Goal: Transaction & Acquisition: Book appointment/travel/reservation

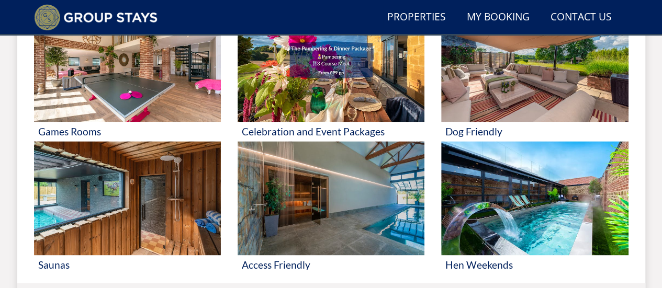
scroll to position [629, 0]
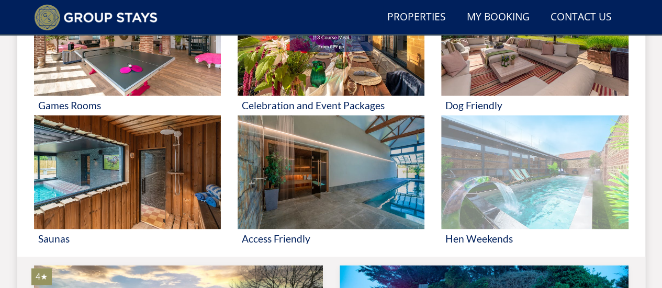
click at [540, 198] on img at bounding box center [534, 172] width 187 height 114
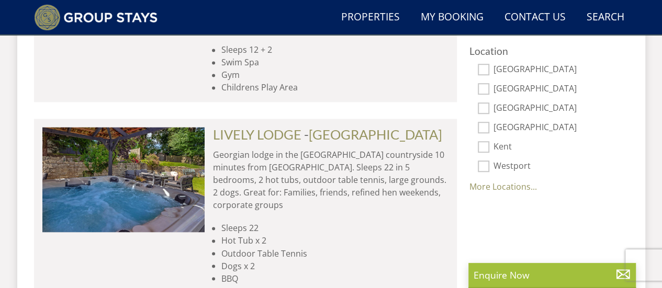
scroll to position [762, 0]
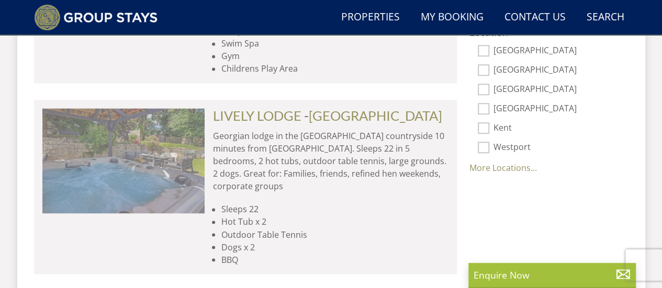
click at [134, 167] on img at bounding box center [123, 160] width 162 height 105
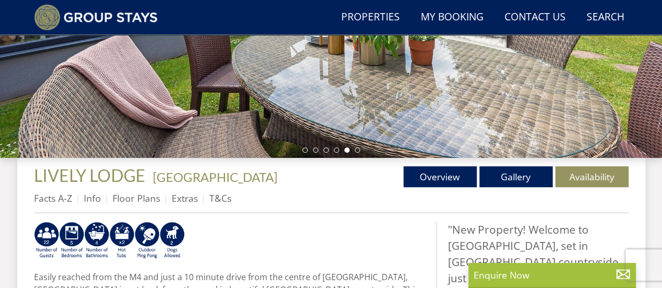
scroll to position [266, 0]
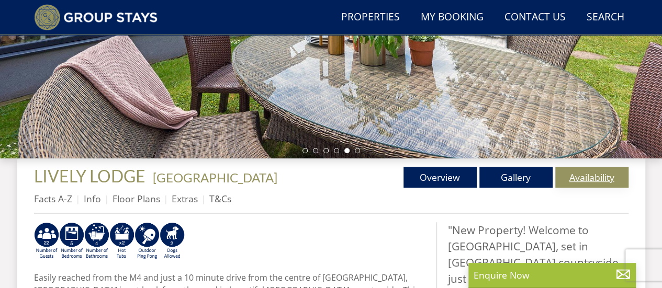
click at [589, 179] on link "Availability" at bounding box center [591, 177] width 73 height 21
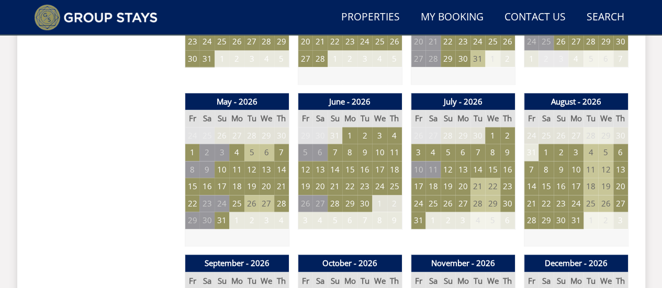
scroll to position [719, 0]
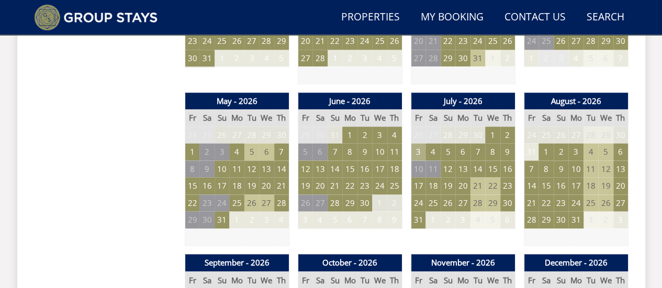
click at [422, 146] on td "3" at bounding box center [418, 151] width 15 height 17
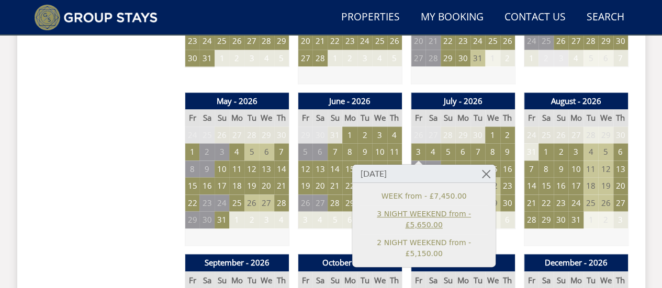
click at [435, 212] on link "3 NIGHT WEEKEND from - £5,650.00" at bounding box center [423, 219] width 129 height 22
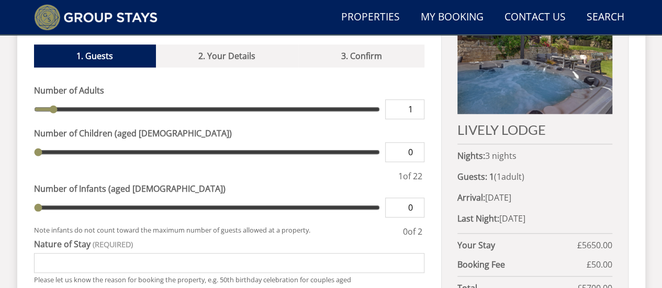
scroll to position [435, 0]
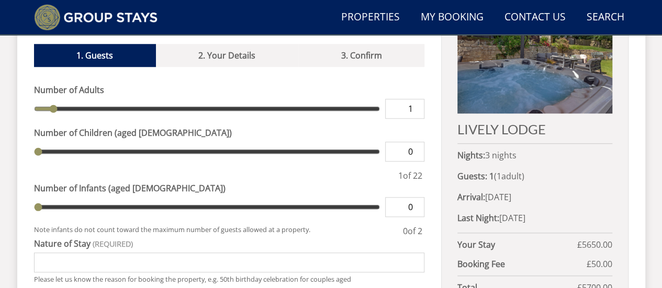
type input "2"
type input "3"
type input "4"
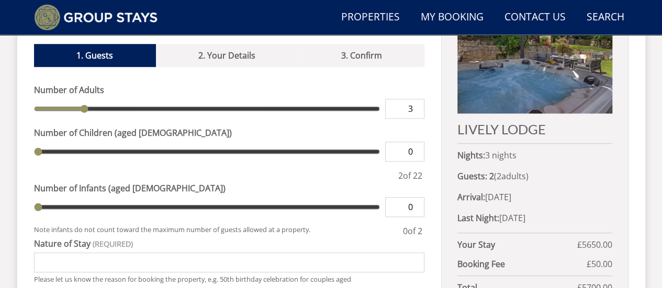
type input "4"
type input "5"
type input "6"
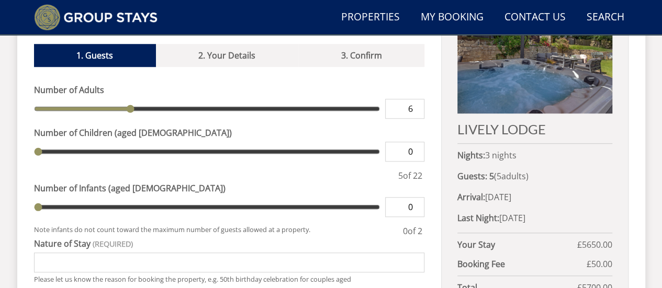
type input "7"
type input "8"
type input "9"
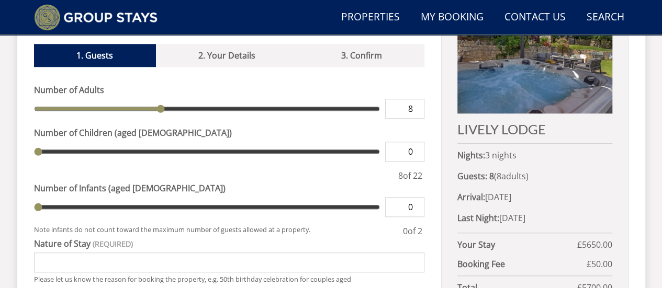
type input "9"
type input "10"
drag, startPoint x: 52, startPoint y: 91, endPoint x: 193, endPoint y: 108, distance: 141.3
type input "10"
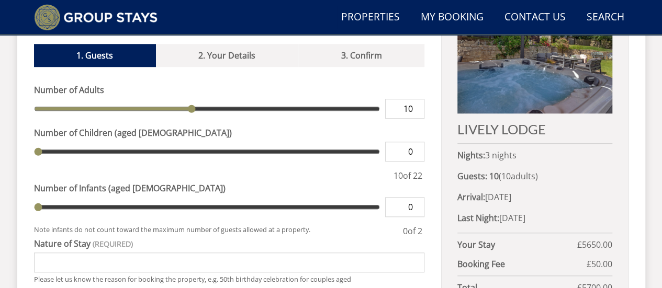
click at [193, 108] on input "range" at bounding box center [207, 109] width 346 height 20
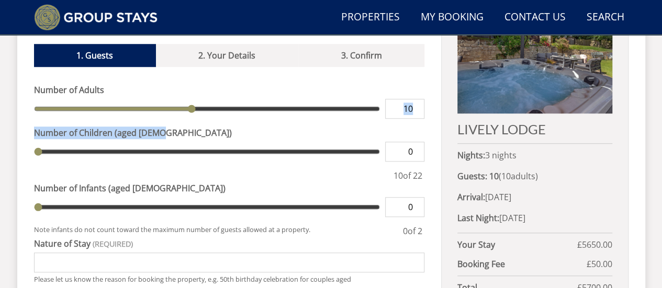
drag, startPoint x: 193, startPoint y: 108, endPoint x: 190, endPoint y: 93, distance: 15.3
click at [190, 93] on div "Number of Adults 10 Number of Children (aged [DEMOGRAPHIC_DATA]) 0 10 of 22" at bounding box center [229, 133] width 391 height 98
click at [222, 105] on div "Number of Adults 10 Number of Children (aged [DEMOGRAPHIC_DATA]) 0 10 of 22" at bounding box center [229, 133] width 391 height 98
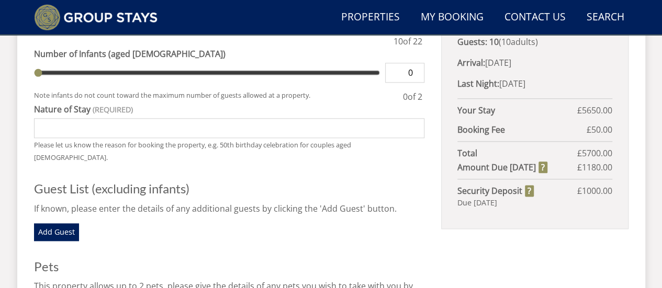
scroll to position [570, 0]
click at [223, 118] on input "Nature of Stay" at bounding box center [229, 128] width 391 height 20
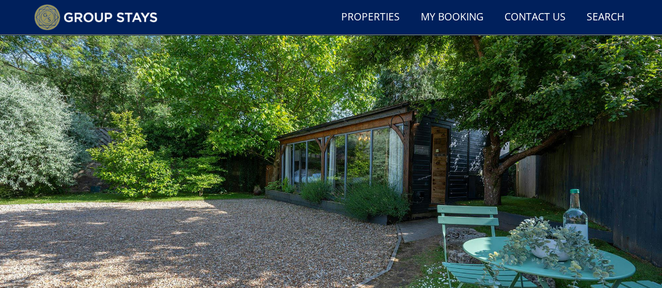
scroll to position [71, 0]
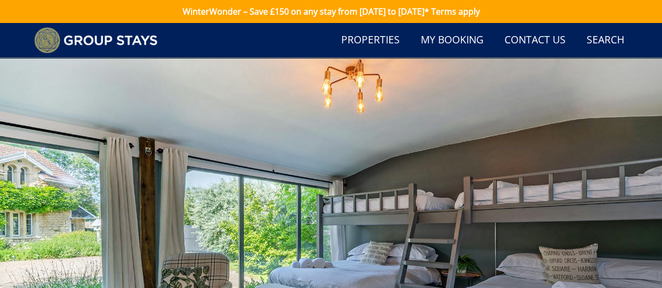
scroll to position [719, 0]
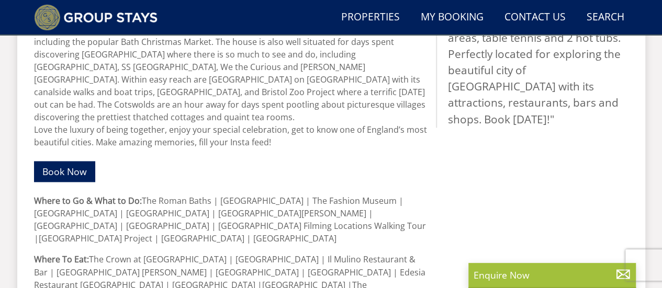
scroll to position [407, 0]
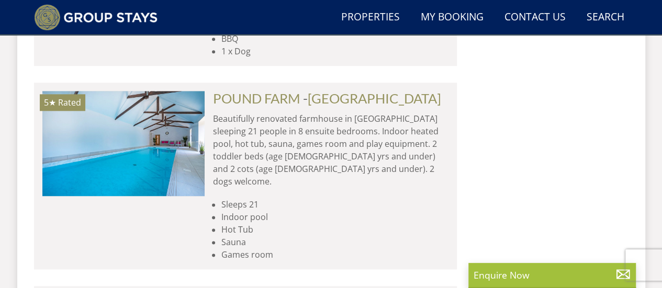
scroll to position [4550, 0]
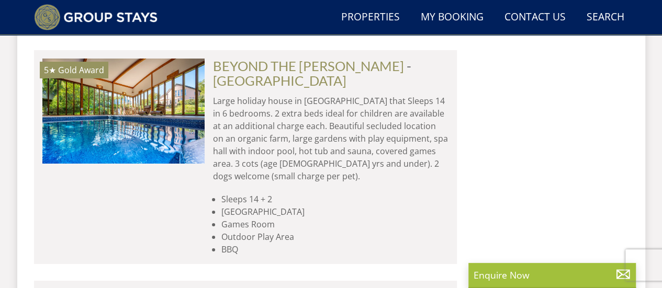
scroll to position [5816, 0]
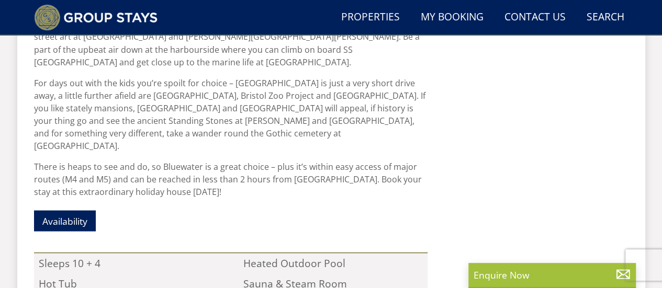
scroll to position [946, 0]
click at [46, 210] on link "Availability" at bounding box center [65, 220] width 62 height 20
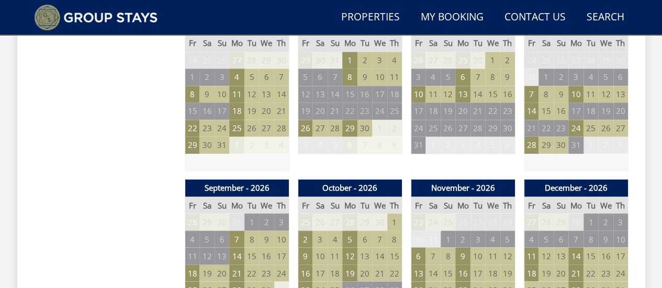
scroll to position [776, 0]
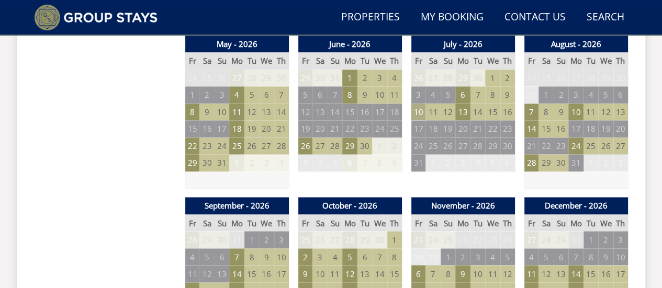
click at [421, 112] on td "10" at bounding box center [418, 112] width 15 height 17
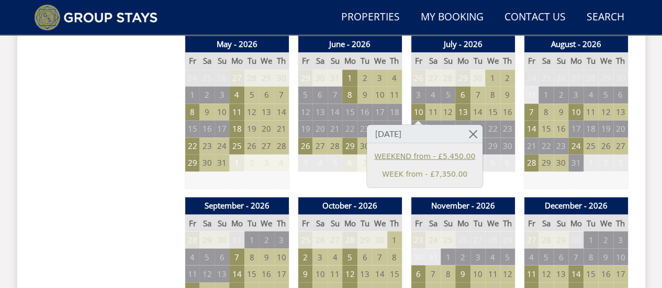
click at [443, 152] on link "WEEKEND from - £5,450.00" at bounding box center [424, 156] width 101 height 11
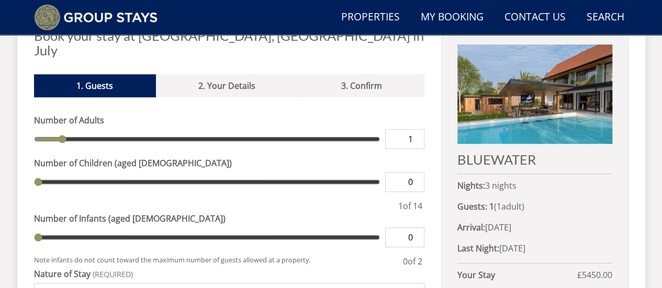
scroll to position [429, 0]
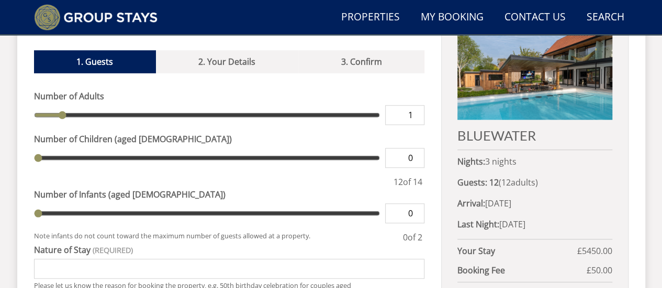
type input "12"
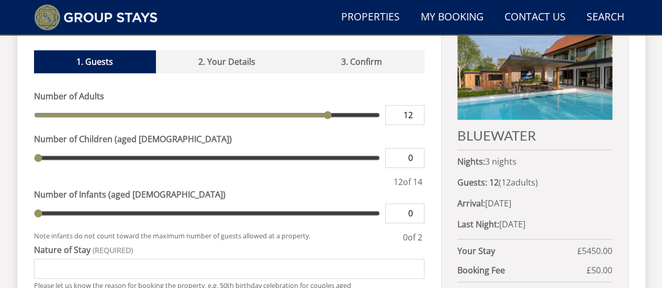
click at [322, 105] on input "range" at bounding box center [207, 115] width 346 height 20
type input "11"
click at [315, 105] on input "range" at bounding box center [207, 115] width 346 height 20
click at [297, 105] on input "range" at bounding box center [207, 115] width 346 height 20
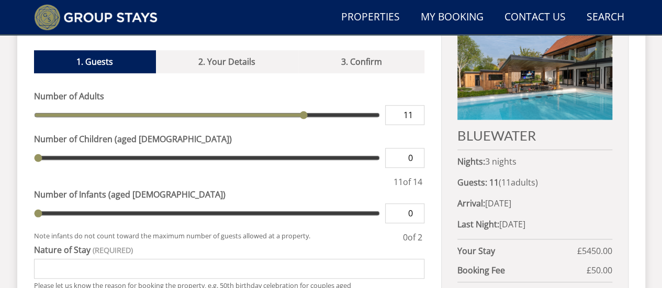
click at [293, 105] on input "range" at bounding box center [207, 115] width 346 height 20
click at [298, 105] on input "range" at bounding box center [207, 115] width 346 height 20
type input "10"
type input "11"
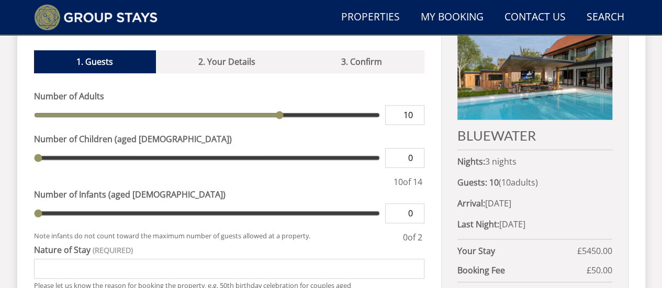
type input "11"
type input "10"
drag, startPoint x: 304, startPoint y: 97, endPoint x: 280, endPoint y: 102, distance: 24.6
type input "10"
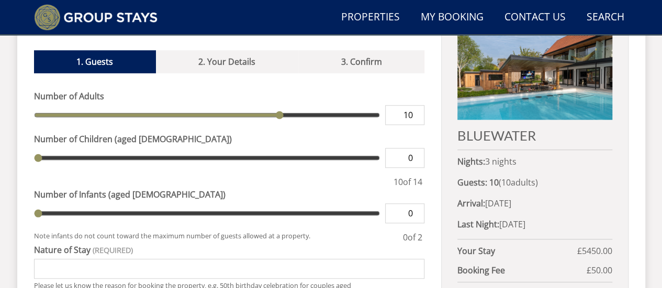
click at [280, 105] on input "range" at bounding box center [207, 115] width 346 height 20
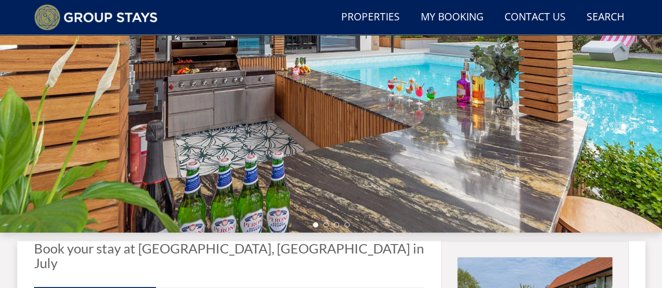
scroll to position [191, 0]
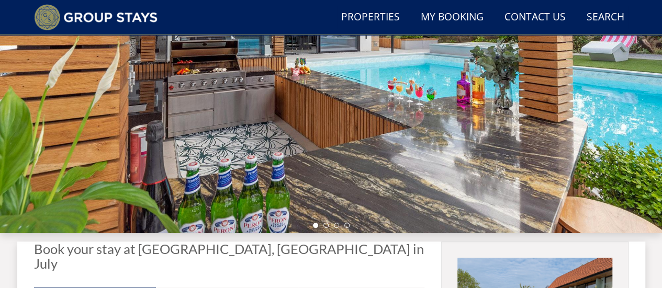
click at [652, 92] on div at bounding box center [331, 50] width 662 height 366
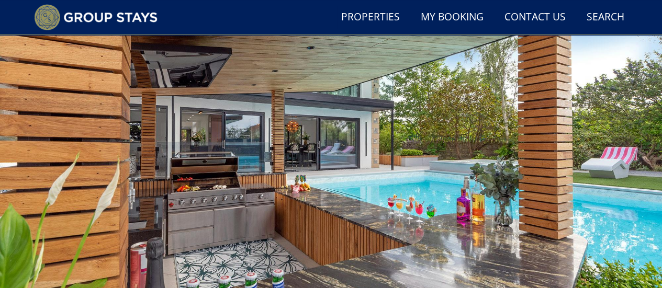
scroll to position [74, 0]
drag, startPoint x: 652, startPoint y: 92, endPoint x: 371, endPoint y: 192, distance: 298.2
click at [371, 192] on div at bounding box center [331, 167] width 662 height 366
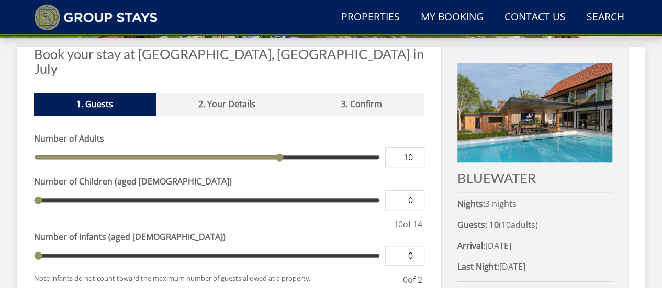
scroll to position [385, 0]
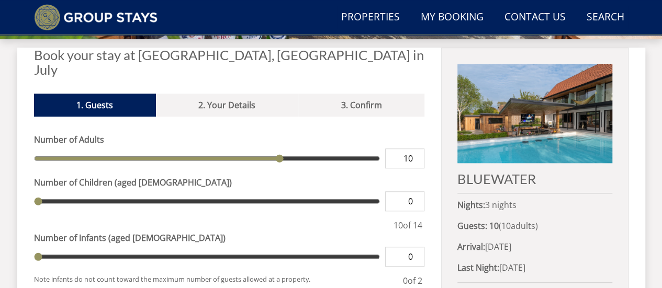
click at [547, 114] on img at bounding box center [534, 113] width 154 height 99
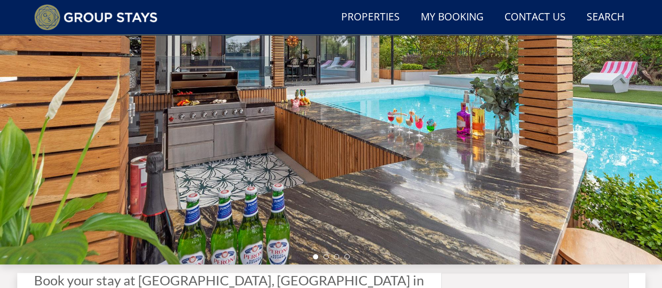
scroll to position [160, 0]
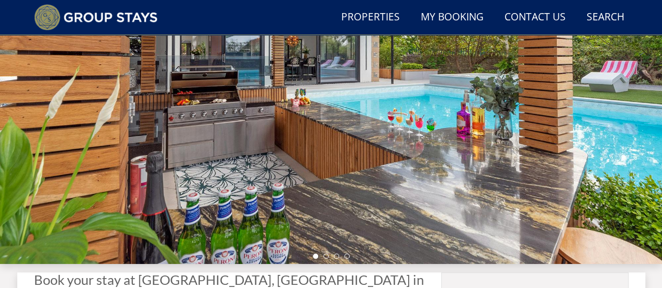
drag, startPoint x: 280, startPoint y: 226, endPoint x: 171, endPoint y: 250, distance: 112.1
click at [171, 250] on div at bounding box center [331, 81] width 662 height 366
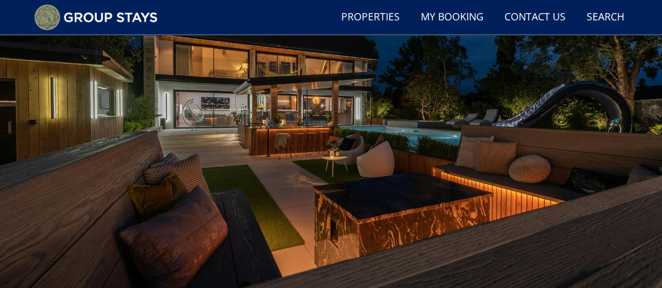
scroll to position [107, 0]
drag, startPoint x: 429, startPoint y: 241, endPoint x: 318, endPoint y: 244, distance: 111.0
click at [318, 244] on div at bounding box center [331, 134] width 662 height 366
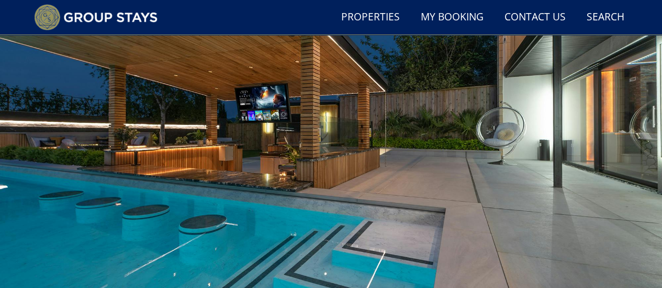
click at [500, 199] on div at bounding box center [331, 134] width 662 height 366
drag, startPoint x: 500, startPoint y: 199, endPoint x: 443, endPoint y: 208, distance: 57.6
click at [443, 208] on div at bounding box center [331, 134] width 662 height 366
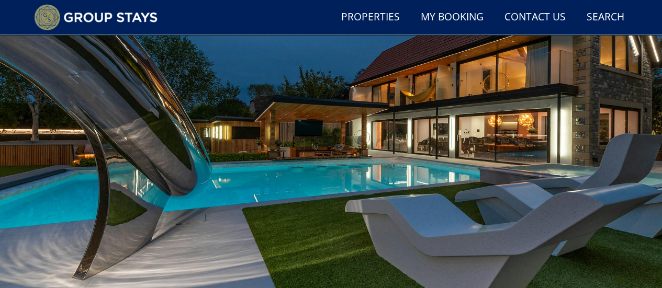
drag, startPoint x: 443, startPoint y: 208, endPoint x: 395, endPoint y: 201, distance: 48.1
click at [395, 201] on div at bounding box center [331, 134] width 662 height 366
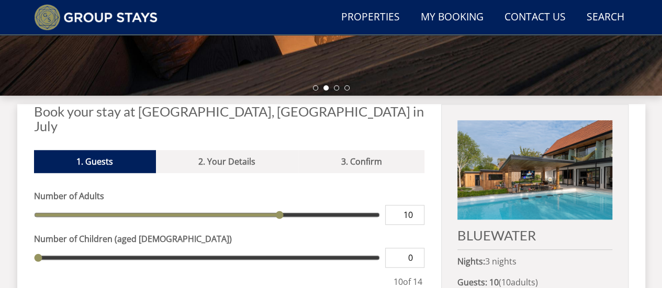
scroll to position [329, 0]
